Goal: Task Accomplishment & Management: Manage account settings

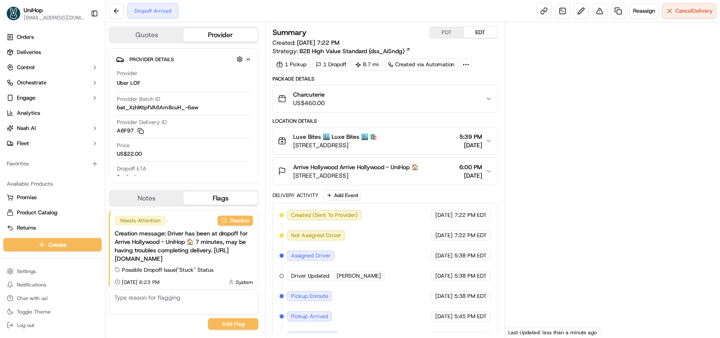
scroll to position [5, 0]
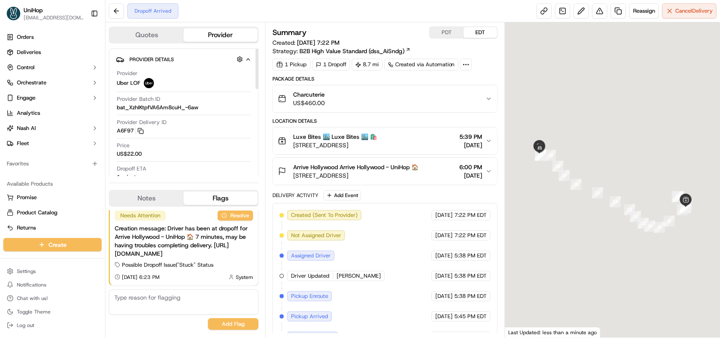
click at [159, 192] on button "Notes" at bounding box center [147, 198] width 74 height 13
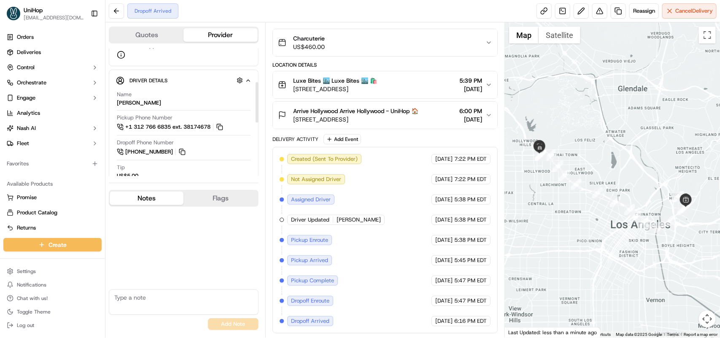
scroll to position [158, 0]
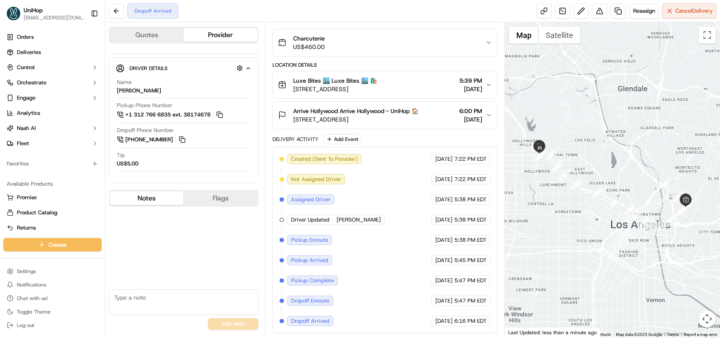
click at [213, 231] on div "No results found Add Note" at bounding box center [184, 270] width 150 height 127
click at [487, 114] on icon "button" at bounding box center [489, 115] width 7 height 7
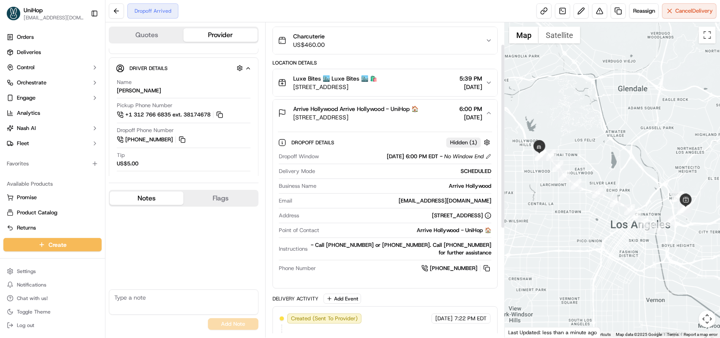
scroll to position [5, 0]
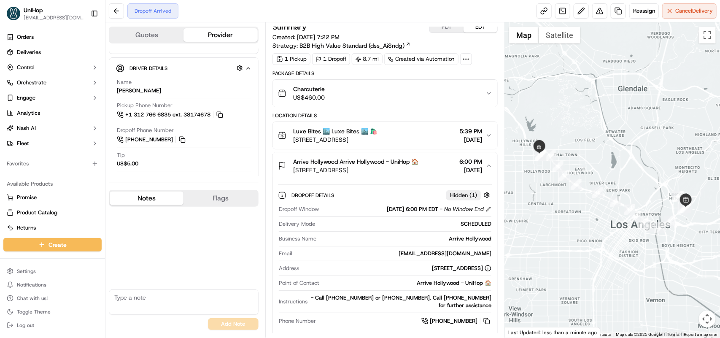
click at [483, 163] on div "Arrive Hollywood Arrive Hollywood - UniHop 🏠 [STREET_ADDRESS] 6:00 PM [DATE]" at bounding box center [382, 165] width 208 height 17
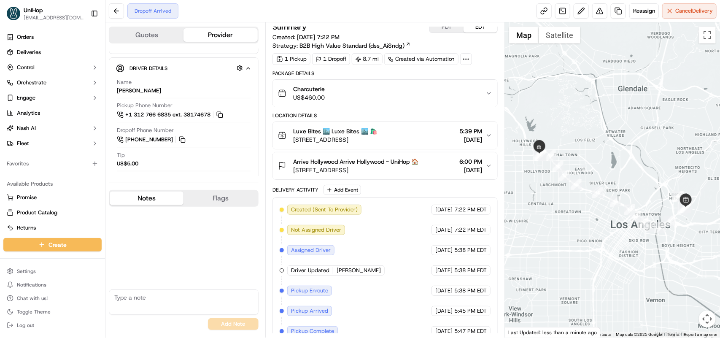
click at [483, 163] on div "Arrive Hollywood Arrive Hollywood - UniHop 🏠 [STREET_ADDRESS] 6:00 PM [DATE]" at bounding box center [382, 165] width 208 height 17
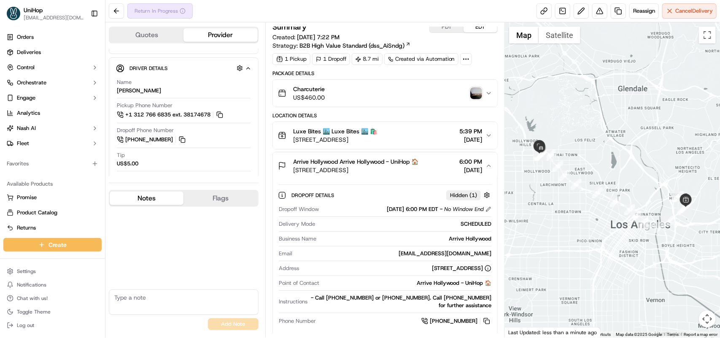
click at [470, 91] on img "button" at bounding box center [476, 93] width 12 height 12
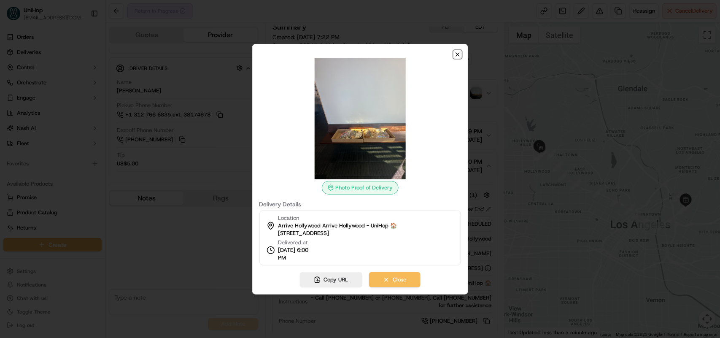
click at [454, 55] on icon "button" at bounding box center [457, 54] width 7 height 7
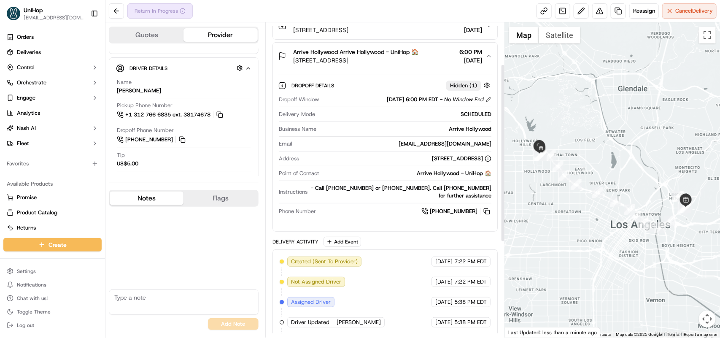
scroll to position [0, 0]
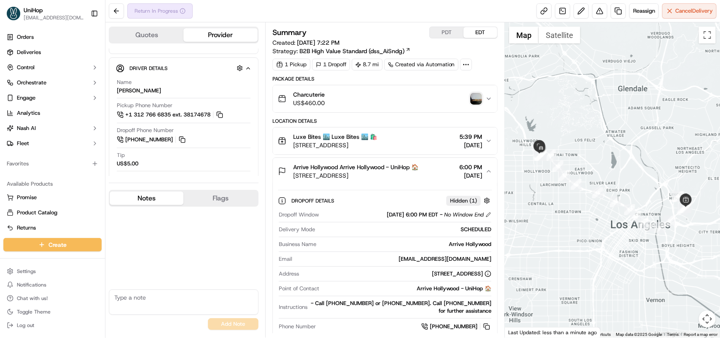
click at [472, 101] on img "button" at bounding box center [476, 99] width 12 height 12
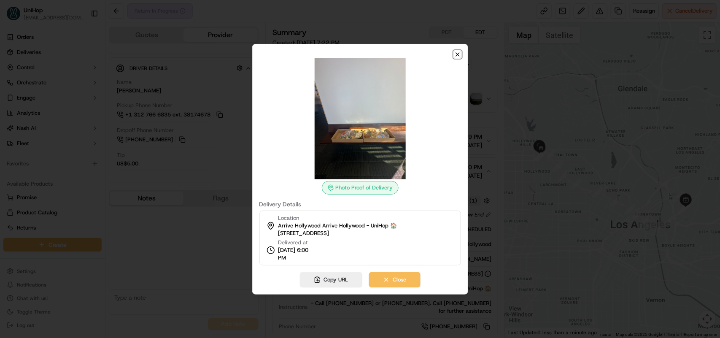
click at [456, 55] on icon "button" at bounding box center [457, 54] width 3 height 3
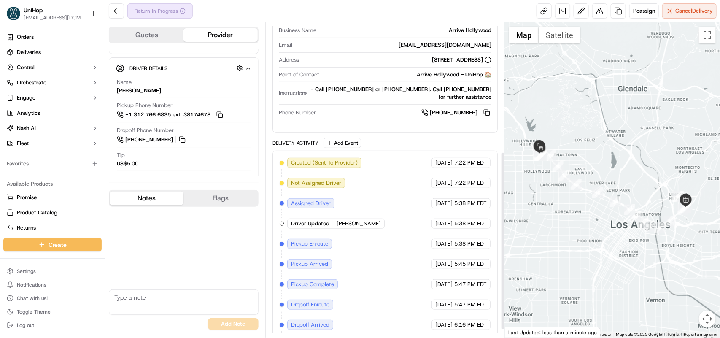
scroll to position [241, 0]
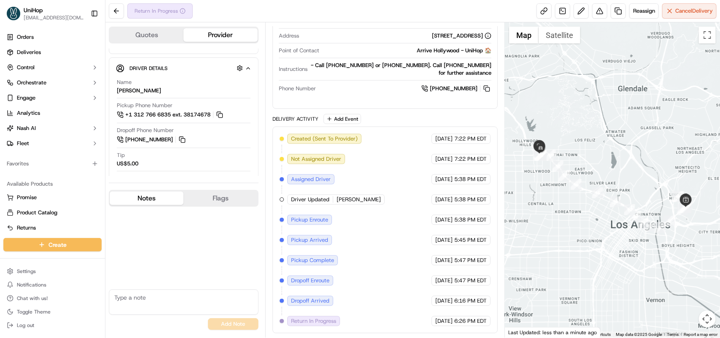
click at [129, 296] on textarea at bounding box center [184, 301] width 150 height 25
type textarea "T"
type textarea "D"
type textarea "T"
type textarea "A"
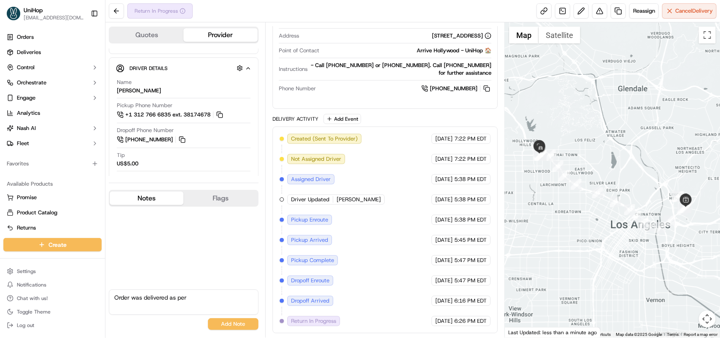
type textarea "Order was delivered as per"
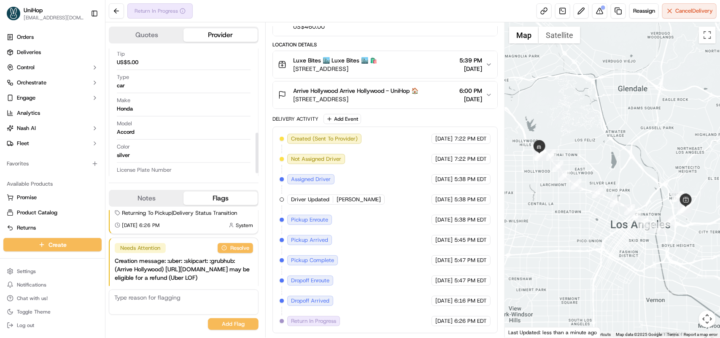
scroll to position [275, 0]
drag, startPoint x: 140, startPoint y: 194, endPoint x: 162, endPoint y: 190, distance: 22.8
click at [140, 194] on button "Notes" at bounding box center [147, 198] width 74 height 13
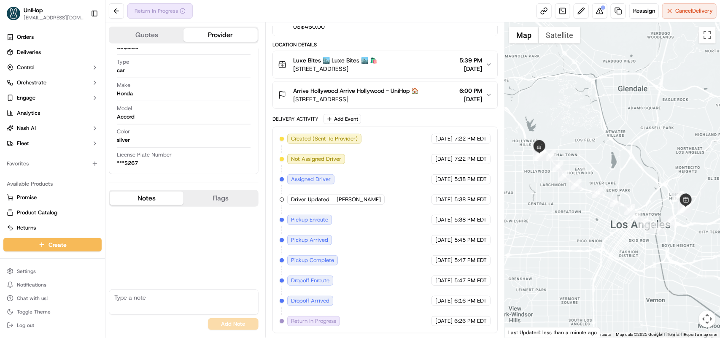
click at [400, 92] on span "Arrive Hollywood Arrive Hollywood - UniHop 🏠" at bounding box center [355, 90] width 125 height 8
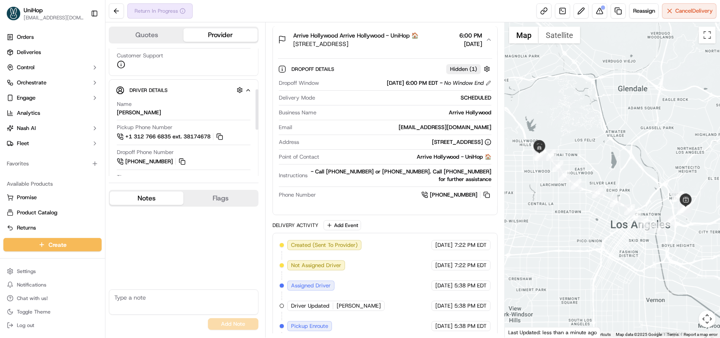
scroll to position [117, 0]
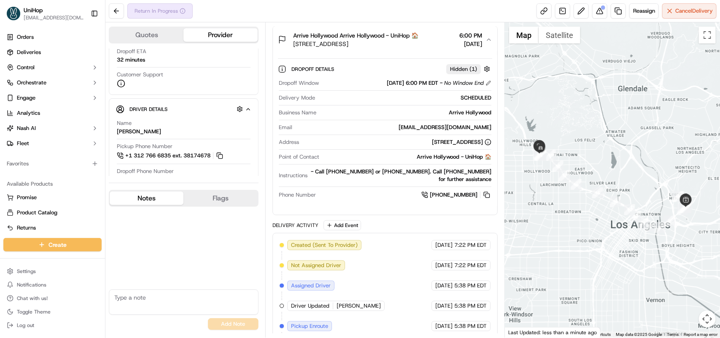
click at [189, 230] on div "No results found Add Note" at bounding box center [184, 270] width 150 height 127
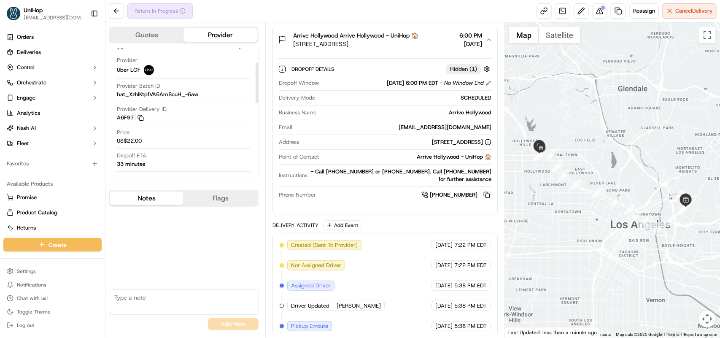
scroll to position [0, 0]
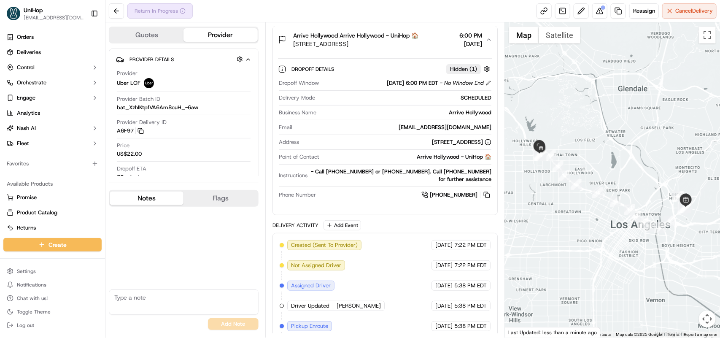
click at [201, 229] on div "No results found Add Note" at bounding box center [184, 270] width 150 height 127
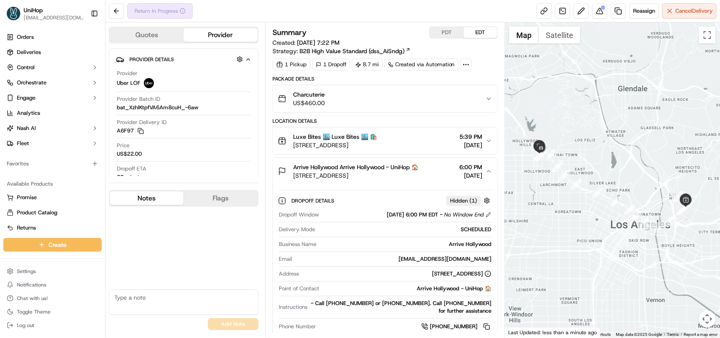
click at [490, 169] on icon "button" at bounding box center [489, 171] width 7 height 7
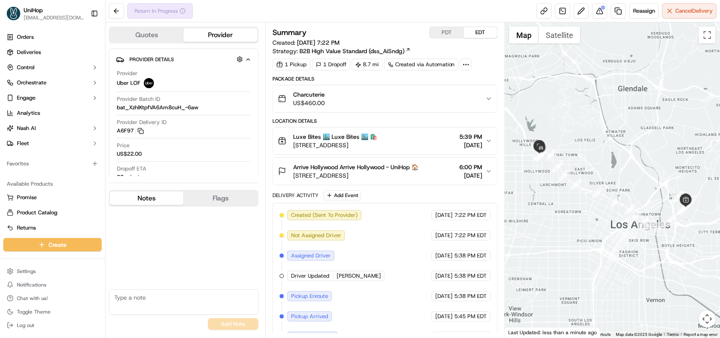
click at [490, 169] on icon "button" at bounding box center [489, 171] width 7 height 7
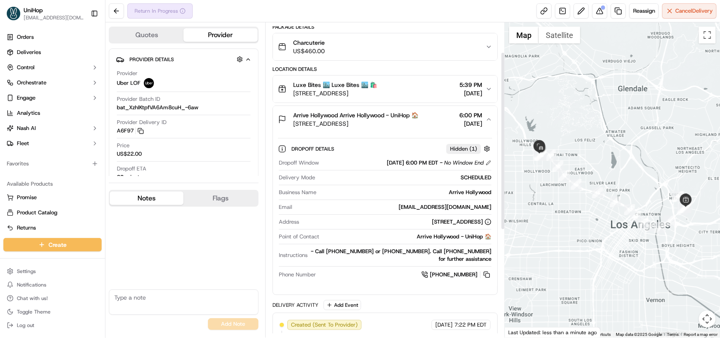
scroll to position [53, 0]
click at [63, 8] on div "UniHop" at bounding box center [54, 10] width 60 height 8
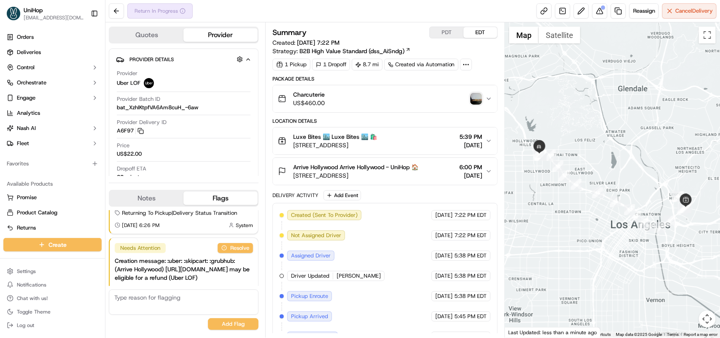
click at [469, 97] on div "Charcuterie US$460.00" at bounding box center [382, 98] width 208 height 17
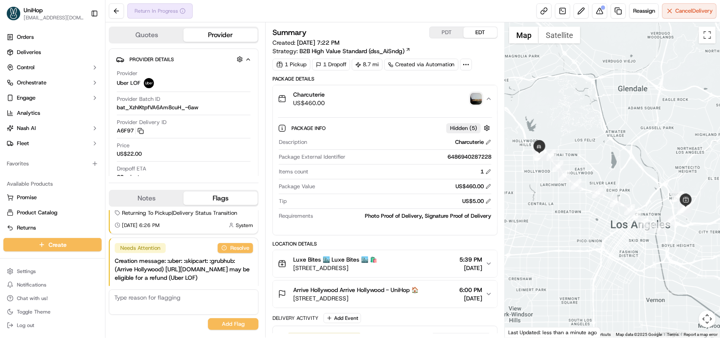
click at [472, 98] on img "button" at bounding box center [476, 99] width 12 height 12
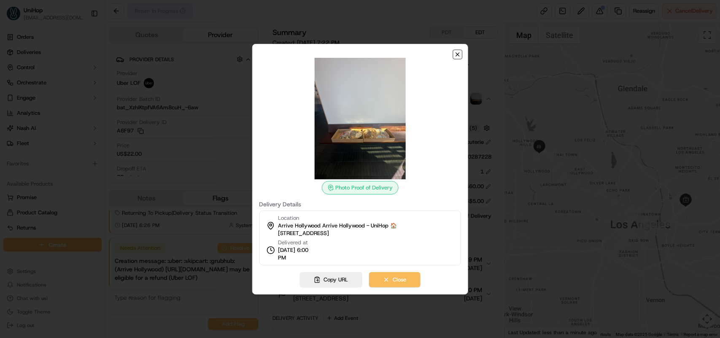
click at [458, 57] on icon "button" at bounding box center [457, 54] width 7 height 7
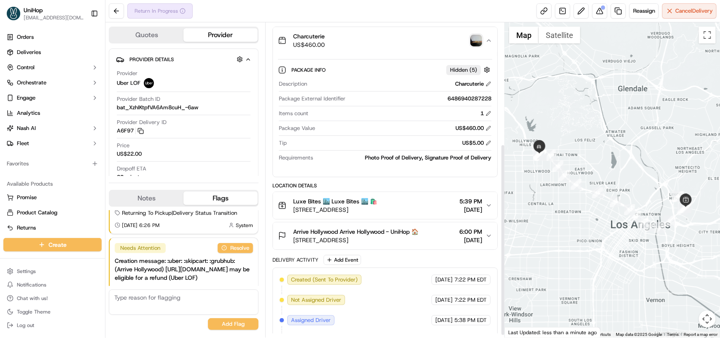
scroll to position [202, 0]
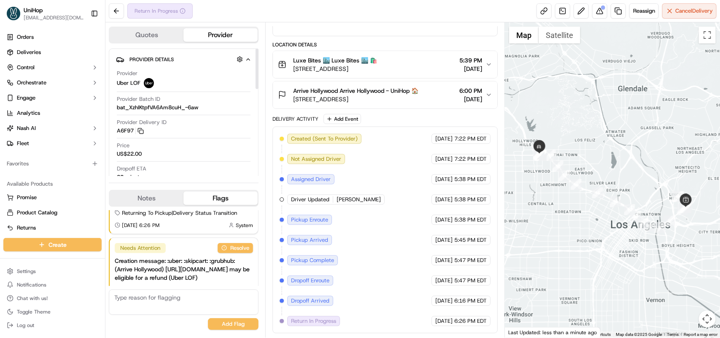
click at [150, 190] on div "Notes Flags" at bounding box center [184, 198] width 150 height 17
click at [153, 195] on button "Notes" at bounding box center [147, 198] width 74 height 13
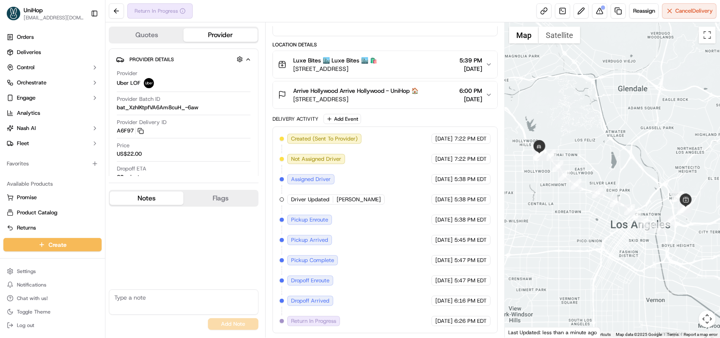
click at [163, 299] on textarea at bounding box center [184, 301] width 150 height 25
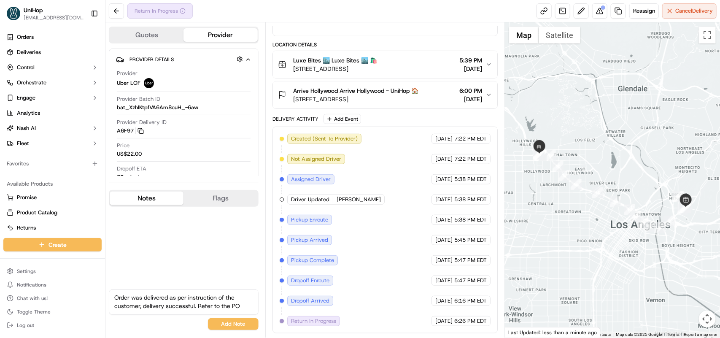
type textarea "Order was delivered as per instruction of the customer, delivery successful. Re…"
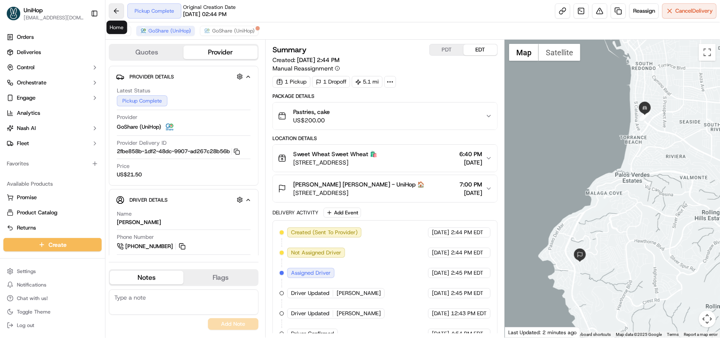
click at [111, 7] on button at bounding box center [116, 10] width 15 height 15
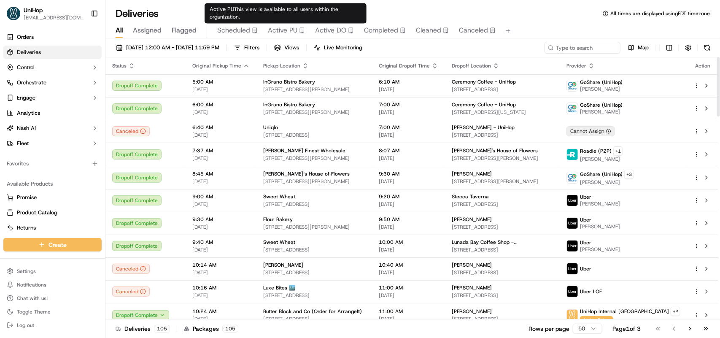
click at [283, 28] on span "Active PU" at bounding box center [283, 30] width 30 height 10
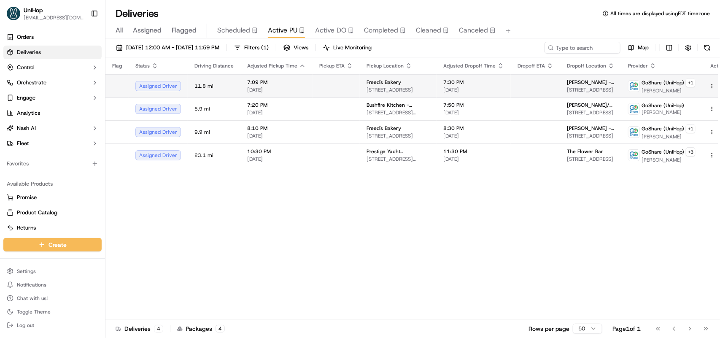
click at [313, 85] on td at bounding box center [336, 85] width 47 height 23
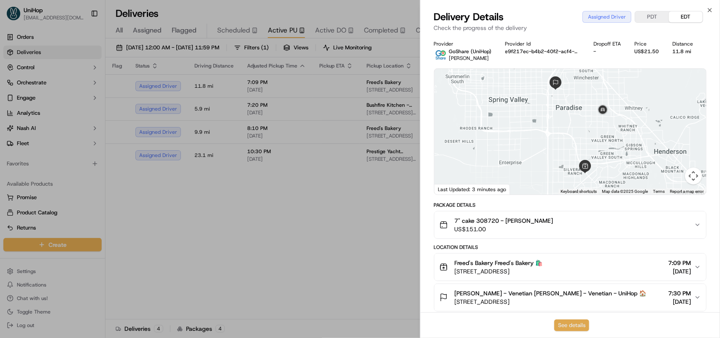
click at [568, 325] on button "See details" at bounding box center [571, 325] width 35 height 12
click at [709, 9] on icon "button" at bounding box center [709, 9] width 3 height 3
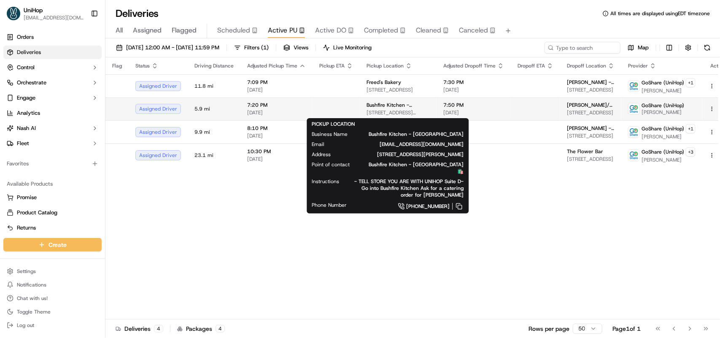
click at [387, 104] on span "Bushfire Kitchen - Mission Viejo" at bounding box center [398, 105] width 63 height 7
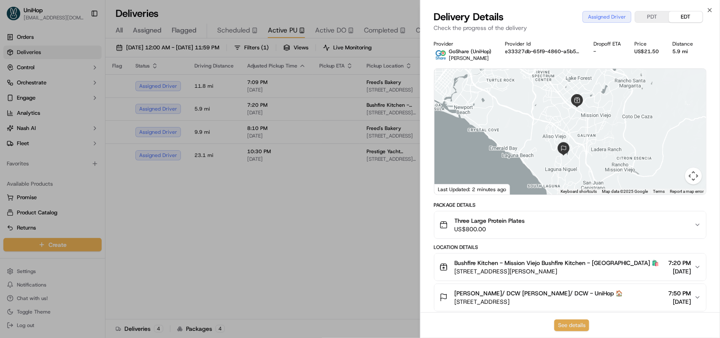
click at [583, 327] on button "See details" at bounding box center [571, 325] width 35 height 12
click at [708, 11] on icon "button" at bounding box center [710, 10] width 7 height 7
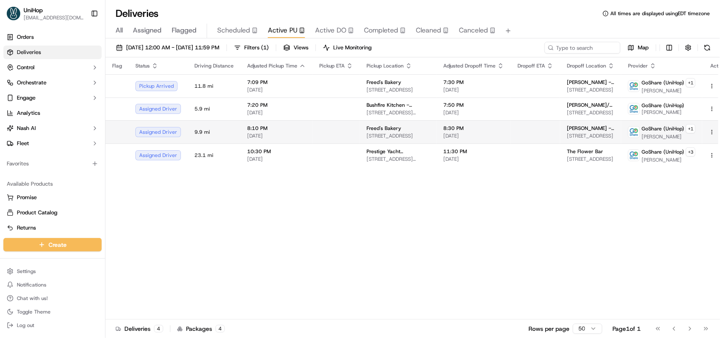
click at [323, 138] on td at bounding box center [336, 131] width 47 height 23
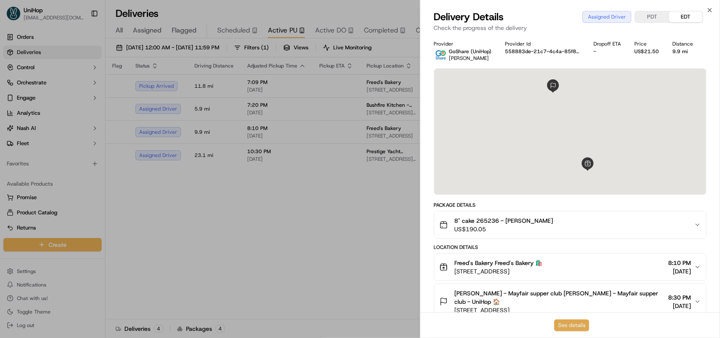
click at [583, 324] on button "See details" at bounding box center [571, 325] width 35 height 12
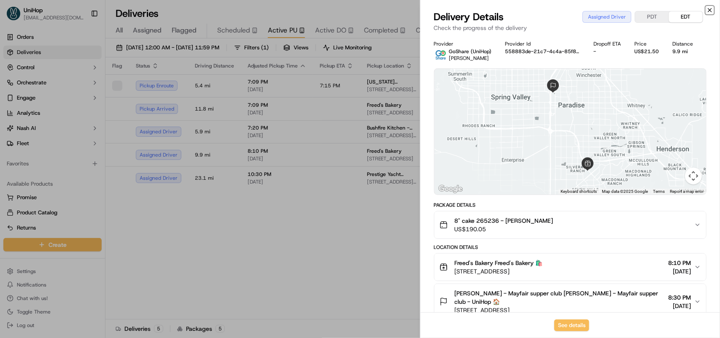
click at [711, 11] on icon "button" at bounding box center [709, 9] width 3 height 3
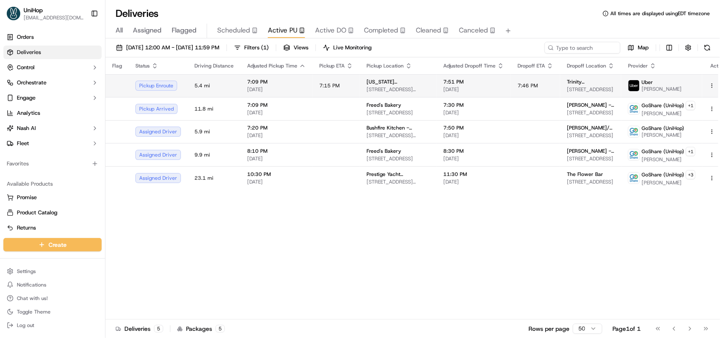
click at [336, 87] on td "7:15 PM" at bounding box center [336, 85] width 47 height 23
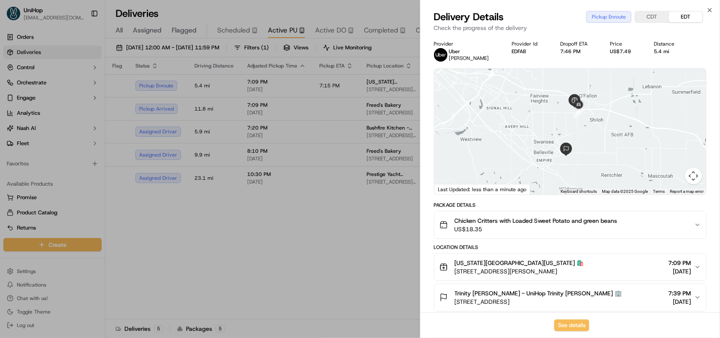
click at [698, 269] on icon "button" at bounding box center [697, 267] width 7 height 7
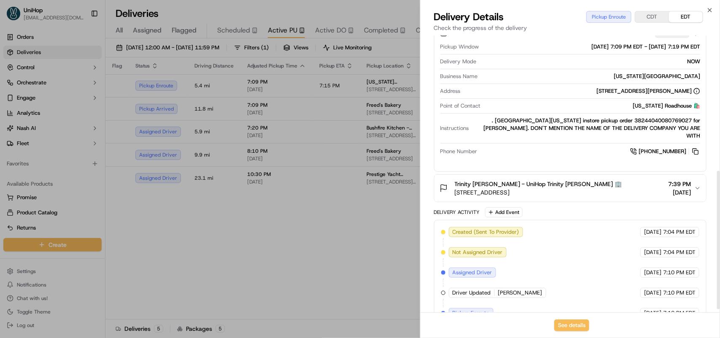
scroll to position [276, 0]
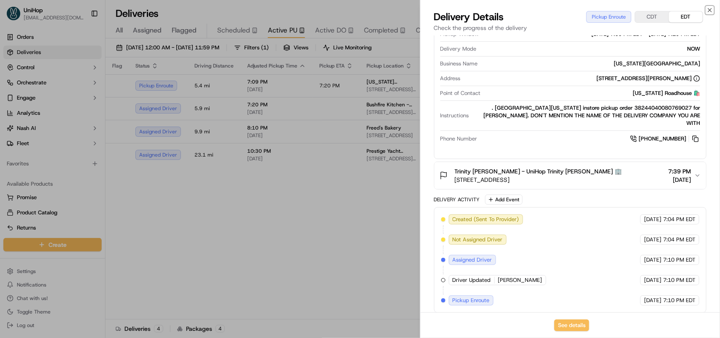
drag, startPoint x: 710, startPoint y: 9, endPoint x: 680, endPoint y: 21, distance: 32.4
click at [707, 11] on icon "button" at bounding box center [710, 10] width 7 height 7
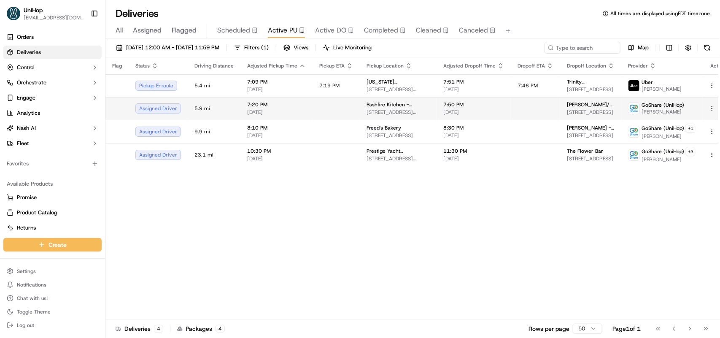
click at [317, 106] on td at bounding box center [336, 108] width 47 height 23
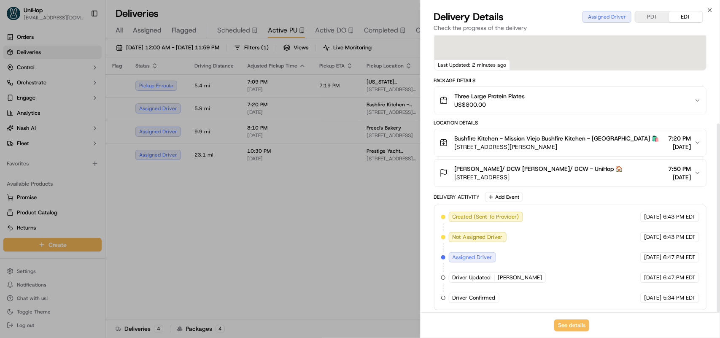
scroll to position [129, 0]
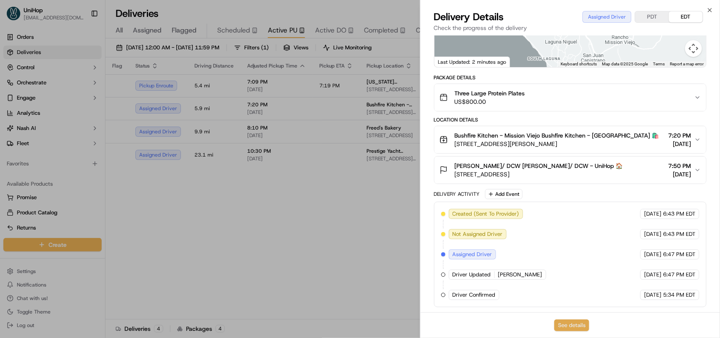
click at [567, 325] on button "See details" at bounding box center [571, 325] width 35 height 12
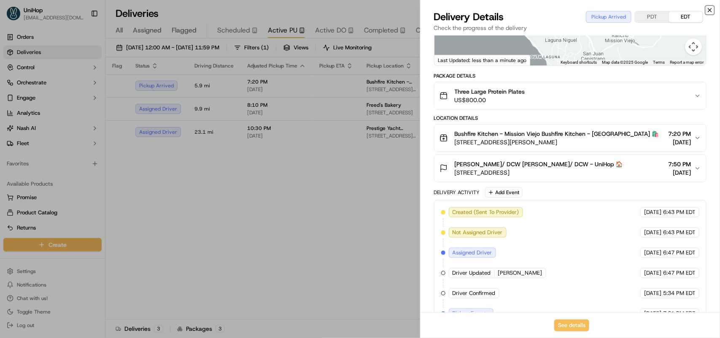
click at [711, 8] on icon "button" at bounding box center [710, 10] width 7 height 7
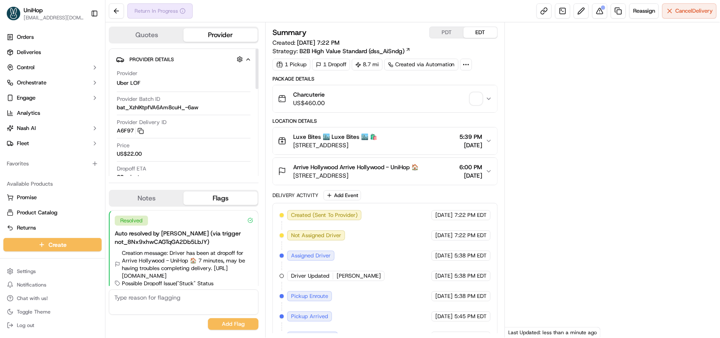
scroll to position [162, 0]
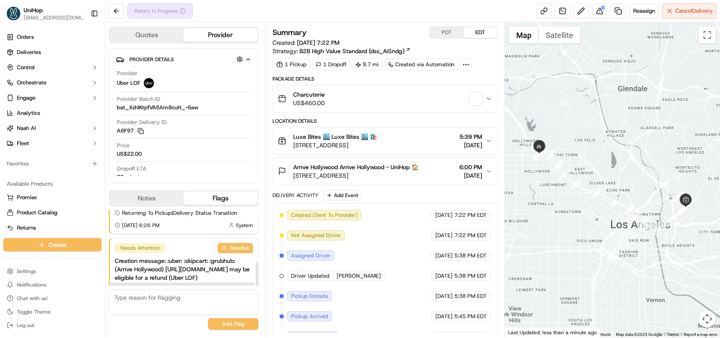
click at [144, 197] on button "Notes" at bounding box center [147, 198] width 74 height 13
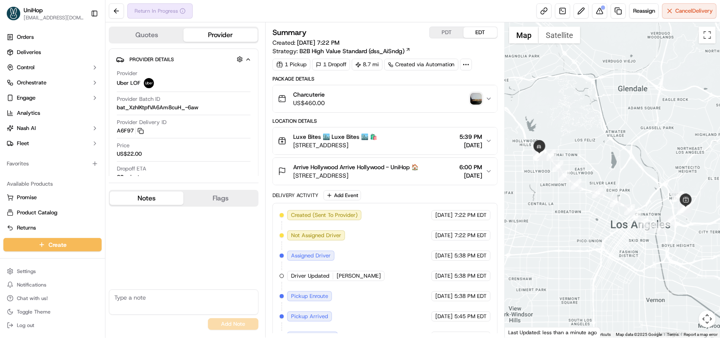
click at [167, 296] on textarea at bounding box center [184, 301] width 150 height 25
paste textarea "Order was delivered as per instruction of the customer, delivery successful. Re…"
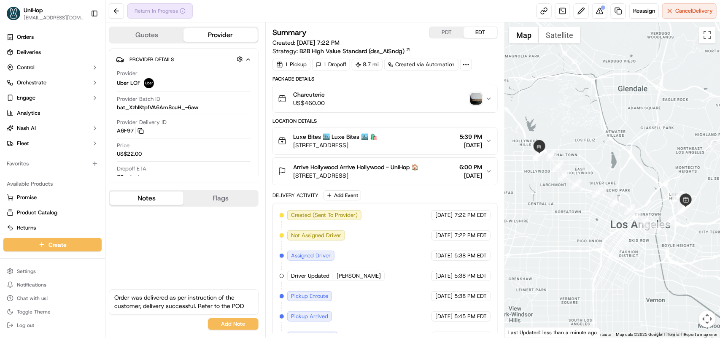
scroll to position [0, 0]
type textarea "Order was delivered as per instruction of the customer, delivery successful. Re…"
click at [235, 329] on button "Add Note" at bounding box center [233, 324] width 51 height 12
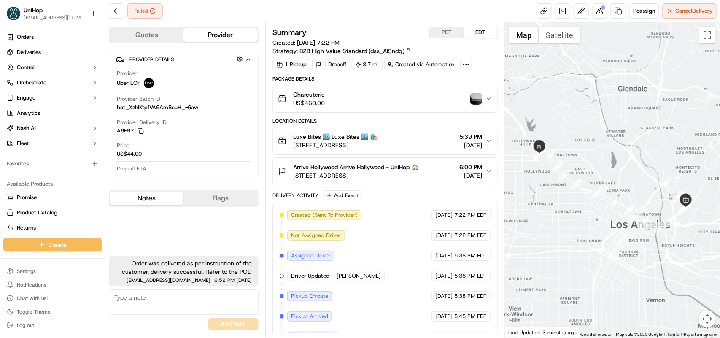
click at [145, 37] on button "Quotes" at bounding box center [147, 34] width 74 height 13
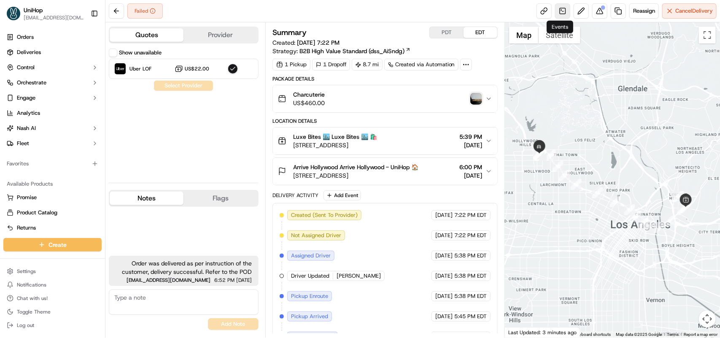
click at [560, 14] on link at bounding box center [562, 10] width 15 height 15
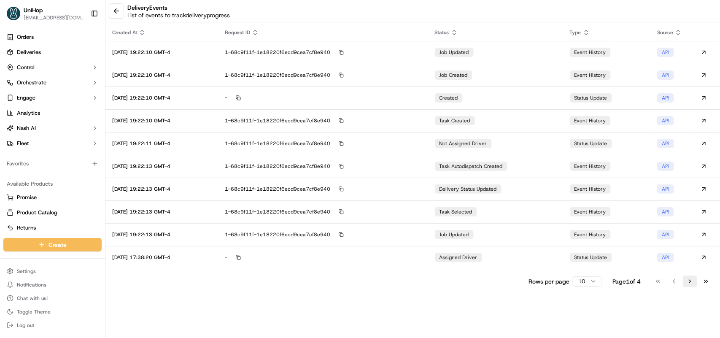
click at [695, 280] on button "Go to next page" at bounding box center [690, 281] width 14 height 12
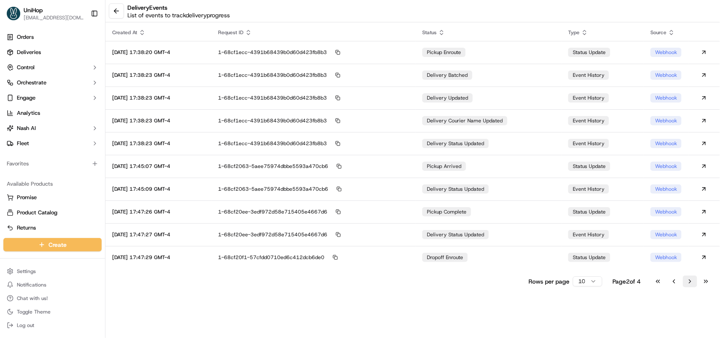
click at [695, 280] on button "Go to next page" at bounding box center [690, 281] width 14 height 12
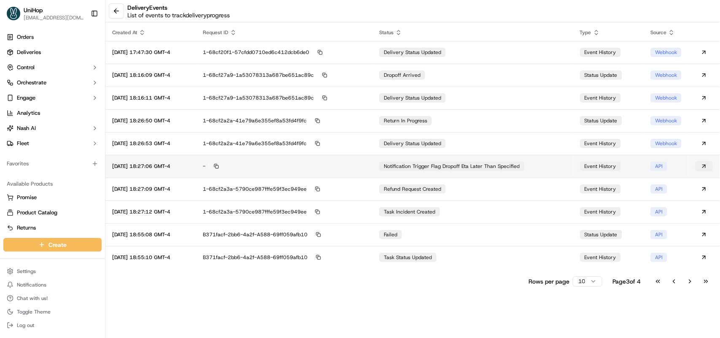
click at [700, 167] on button at bounding box center [704, 166] width 18 height 10
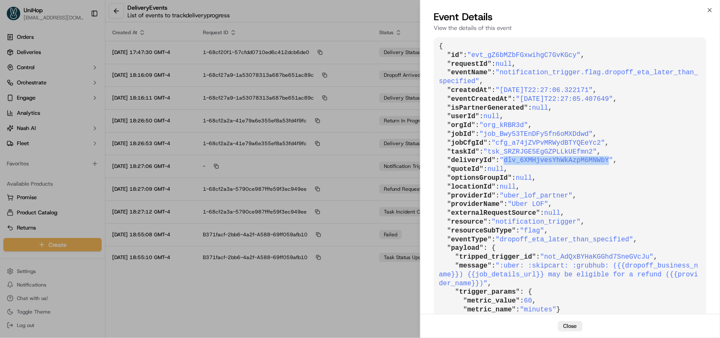
drag, startPoint x: 503, startPoint y: 162, endPoint x: 599, endPoint y: 162, distance: 96.6
click at [599, 162] on span ""dlv_6XMHjvesYhWkAzpM6MNWbY"" at bounding box center [556, 161] width 113 height 8
copy span "dlv_6XMHjvesYhWkAzpM6MNWbY"
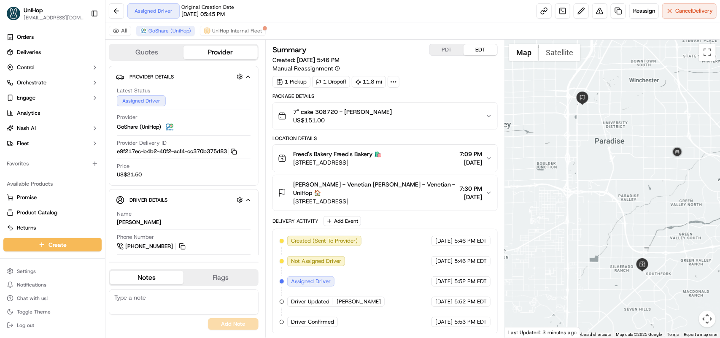
click at [453, 51] on button "PDT" at bounding box center [447, 49] width 34 height 11
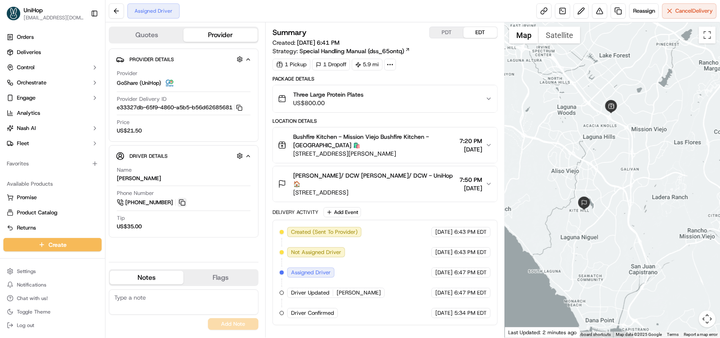
click at [185, 204] on button at bounding box center [182, 202] width 9 height 9
click at [447, 36] on button "PDT" at bounding box center [447, 32] width 34 height 11
